Goal: Find specific page/section

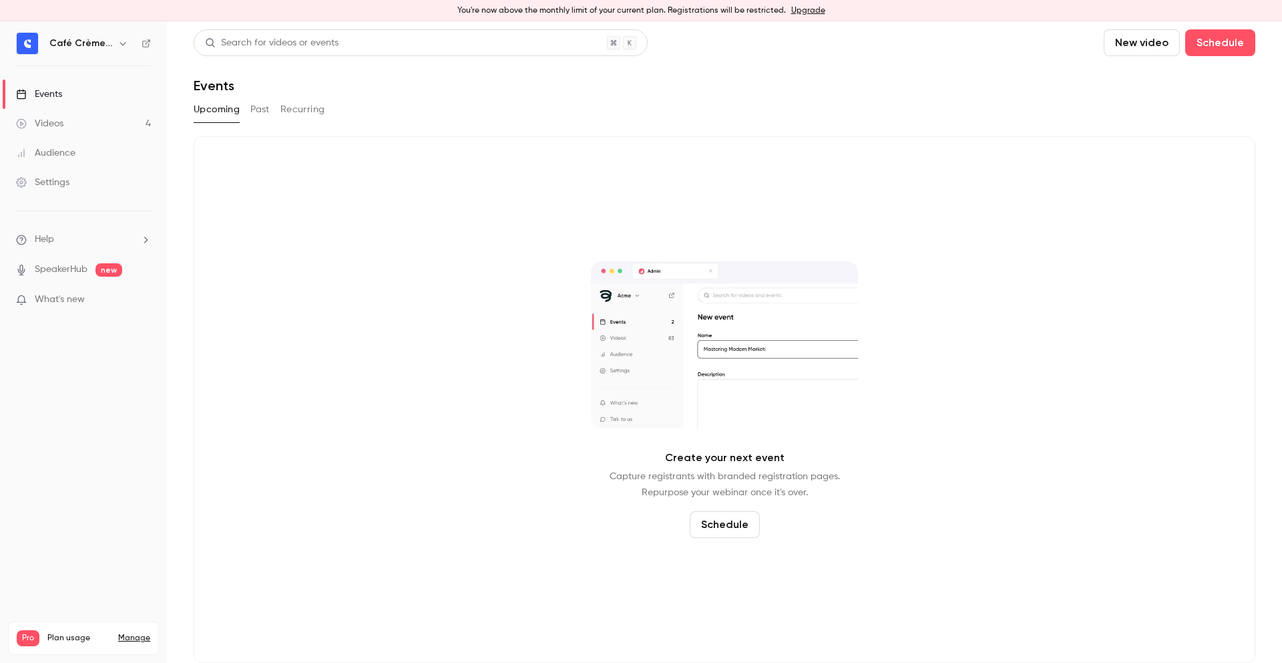
click at [230, 106] on button "Upcoming" at bounding box center [217, 109] width 46 height 21
click at [260, 106] on button "Past" at bounding box center [259, 109] width 19 height 21
